Goal: Information Seeking & Learning: Learn about a topic

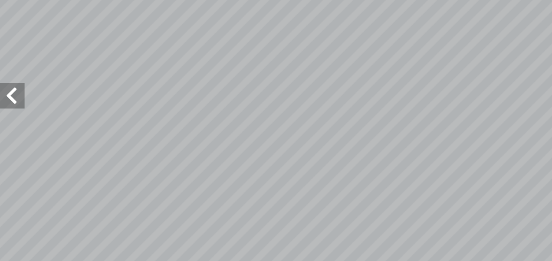
click at [10, 125] on span at bounding box center [8, 124] width 17 height 17
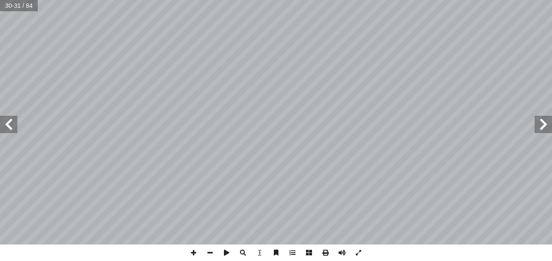
click at [542, 128] on span at bounding box center [542, 124] width 17 height 17
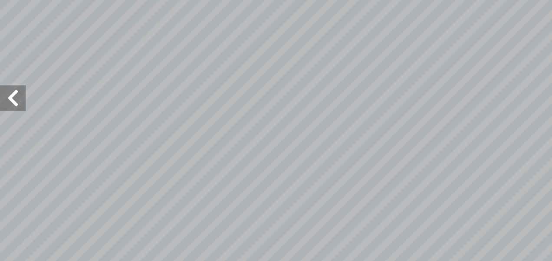
click at [7, 125] on span at bounding box center [8, 124] width 17 height 17
